Goal: Information Seeking & Learning: Learn about a topic

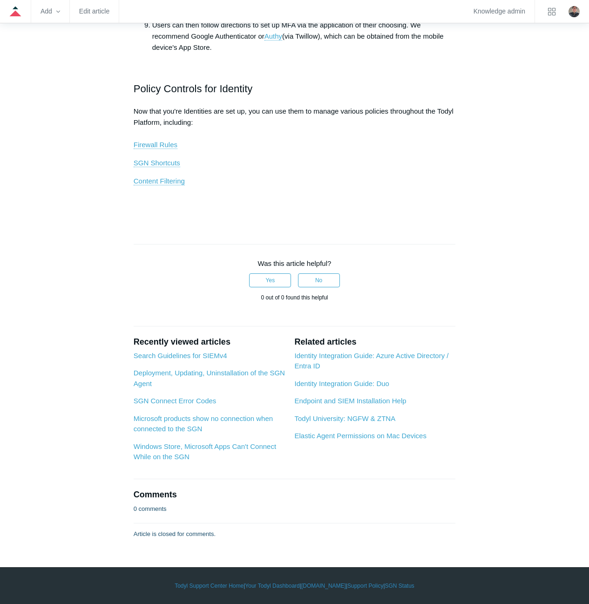
scroll to position [1025, 0]
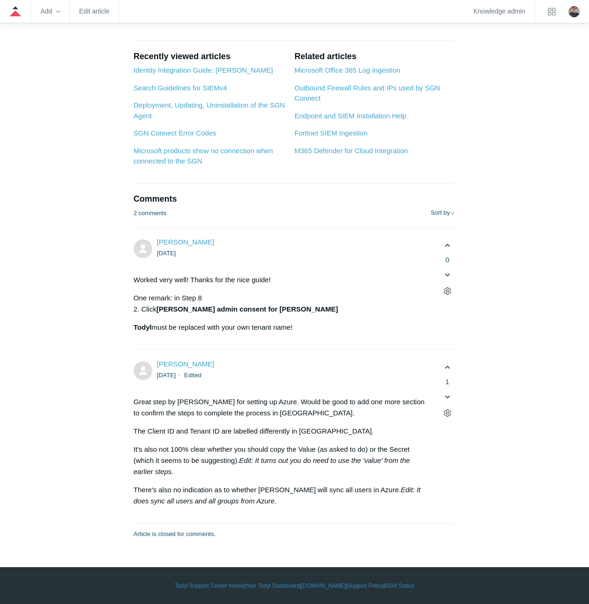
scroll to position [4799, 0]
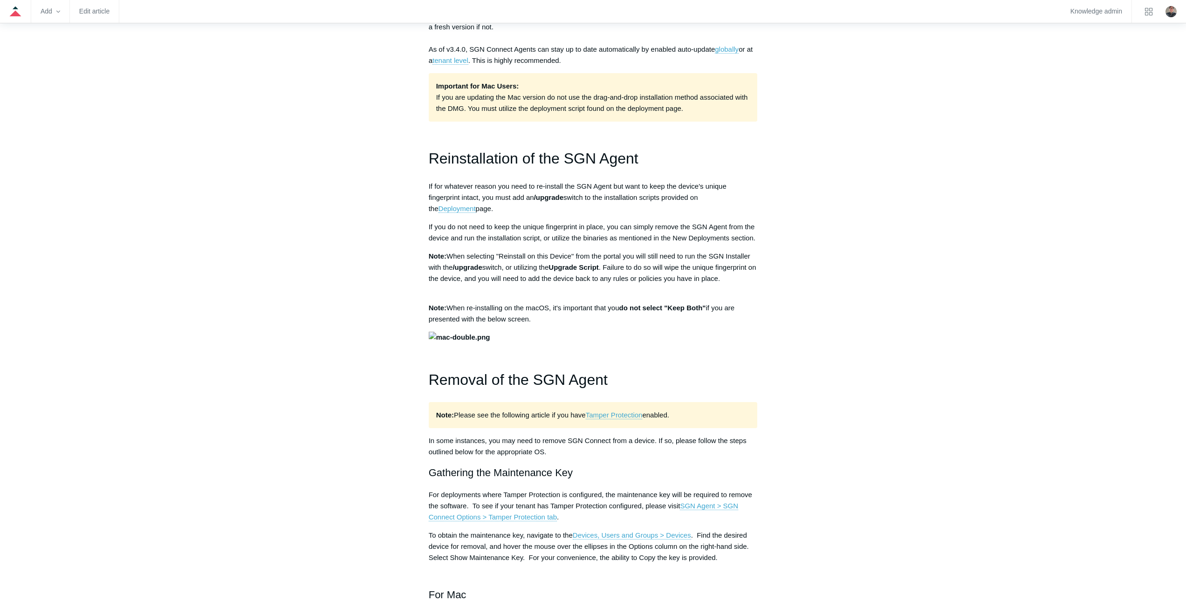
scroll to position [611, 0]
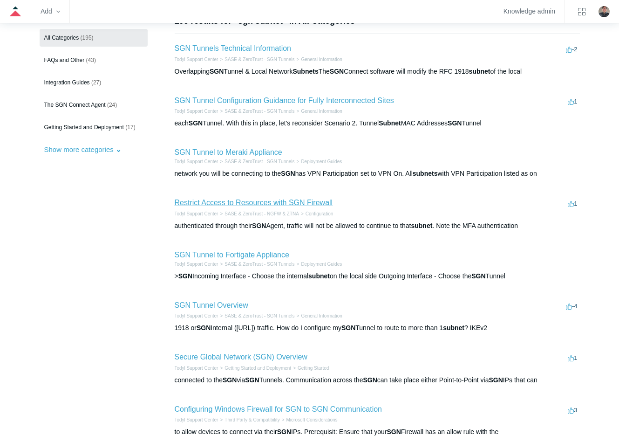
scroll to position [93, 0]
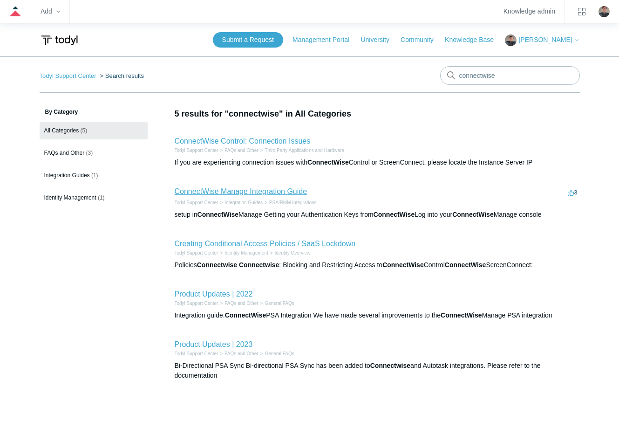
click at [229, 191] on link "ConnectWise Manage Integration Guide" at bounding box center [241, 191] width 133 height 8
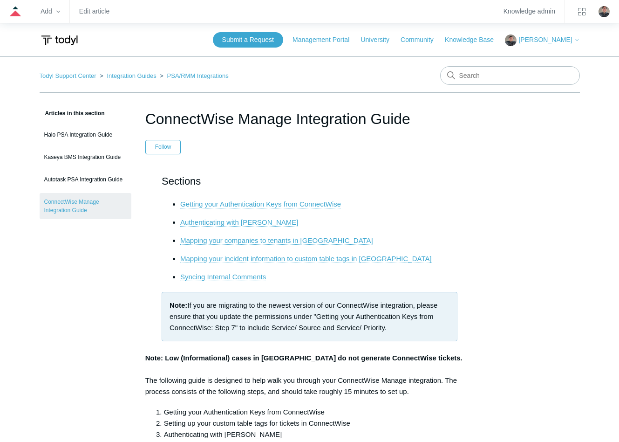
click at [227, 255] on link "Mapping your incident information to custom table tags in [GEOGRAPHIC_DATA]" at bounding box center [306, 258] width 252 height 8
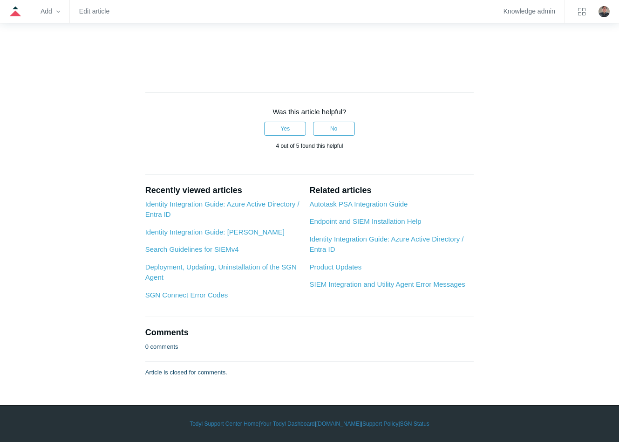
scroll to position [3210, 0]
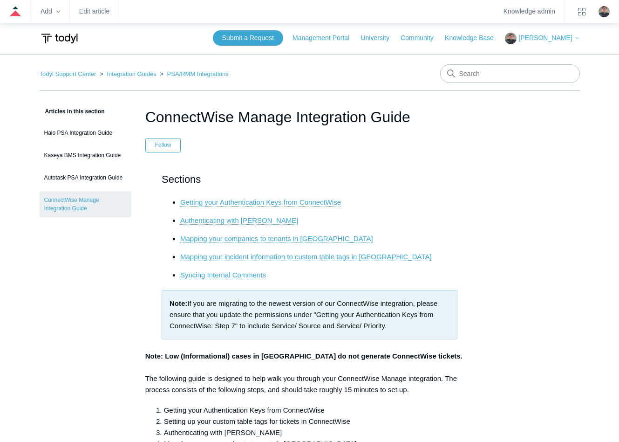
scroll to position [0, 0]
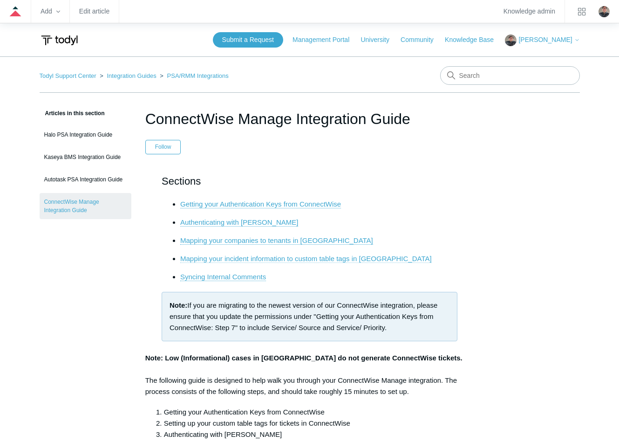
click at [250, 260] on link "Mapping your incident information to custom table tags in Todyl" at bounding box center [306, 258] width 252 height 8
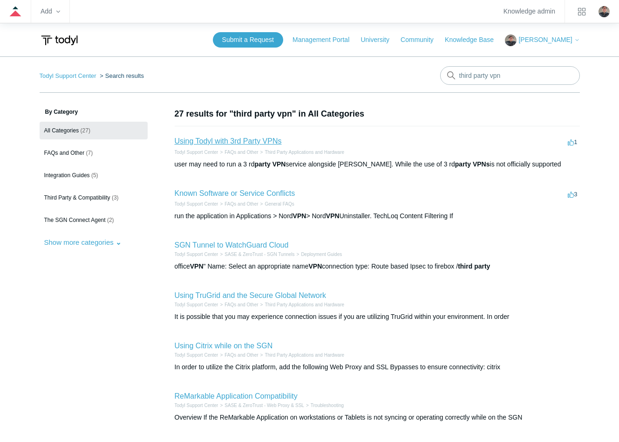
click at [242, 139] on link "Using Todyl with 3rd Party VPNs" at bounding box center [228, 141] width 107 height 8
